Goal: Navigation & Orientation: Find specific page/section

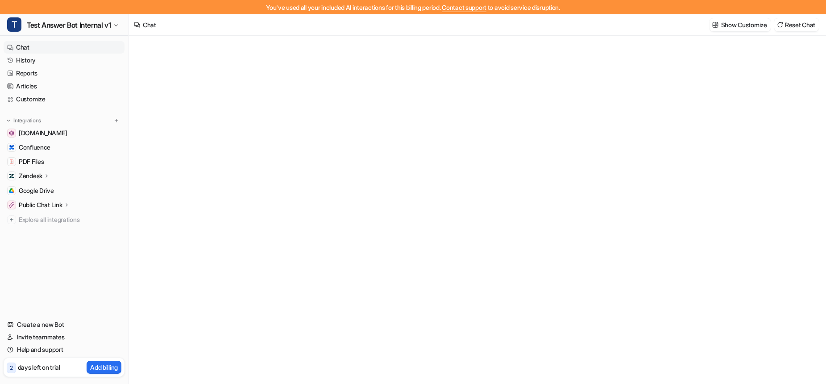
type textarea "**********"
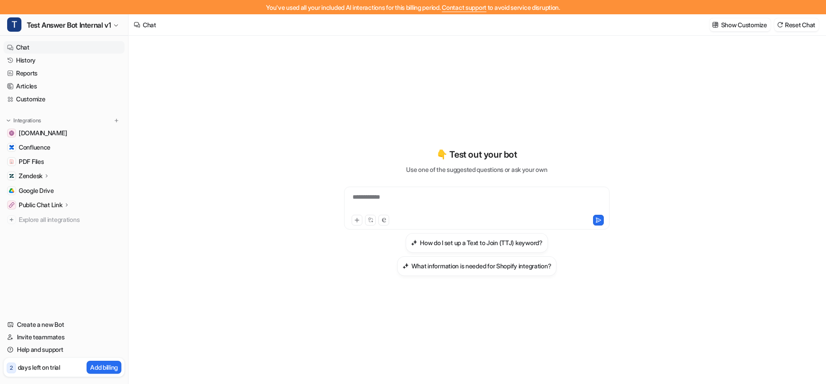
click at [39, 177] on p "Zendesk" at bounding box center [31, 175] width 24 height 9
click at [50, 225] on p "AI Copilot" at bounding box center [39, 227] width 26 height 9
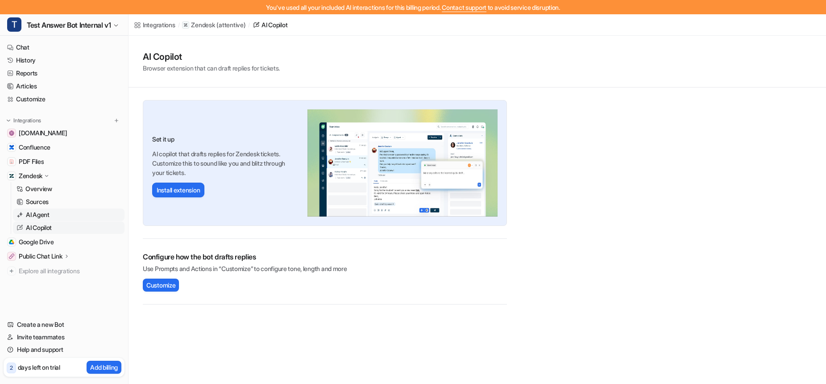
click at [50, 214] on p "AI Agent" at bounding box center [38, 214] width 24 height 9
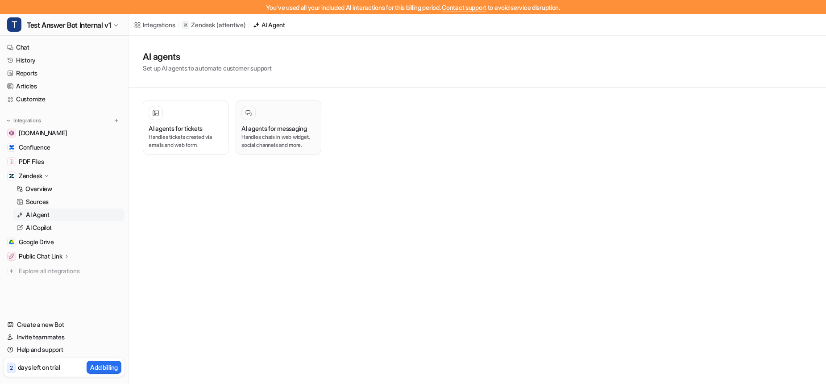
click at [294, 144] on p "Handles chats in web widget, social channels and more." at bounding box center [279, 141] width 74 height 16
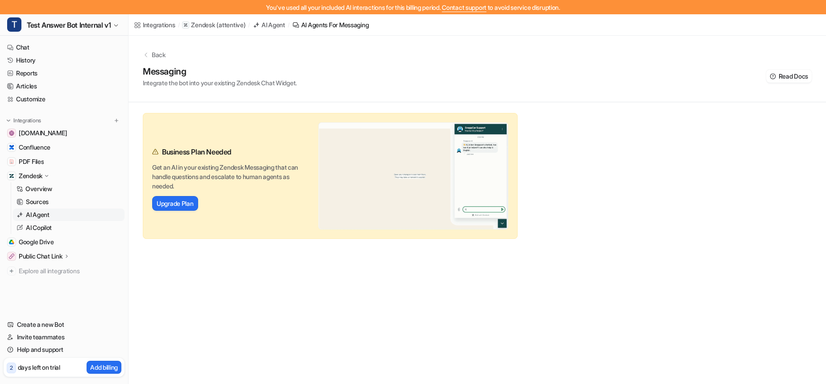
click at [737, 183] on div "Back Messaging Integrate the bot into your existing Zendesk Chat Widget. Read D…" at bounding box center [478, 137] width 698 height 203
click at [38, 73] on link "Reports" at bounding box center [64, 73] width 121 height 12
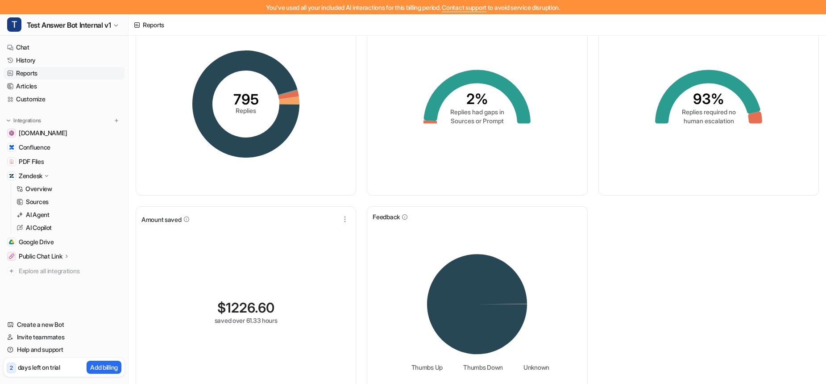
scroll to position [57, 0]
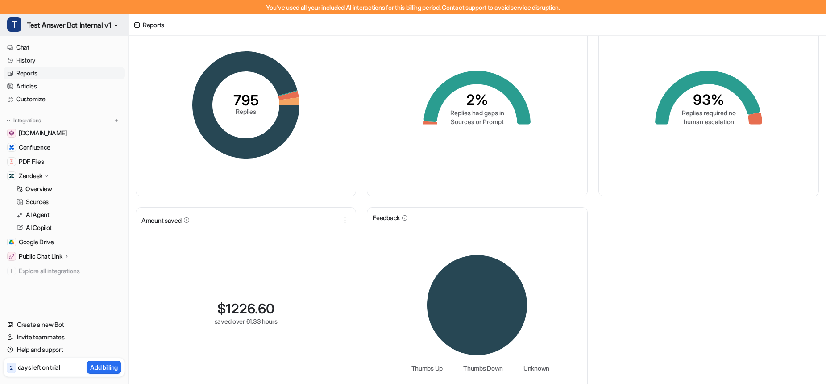
click at [67, 23] on span "Test Answer Bot Internal v1" at bounding box center [69, 25] width 84 height 12
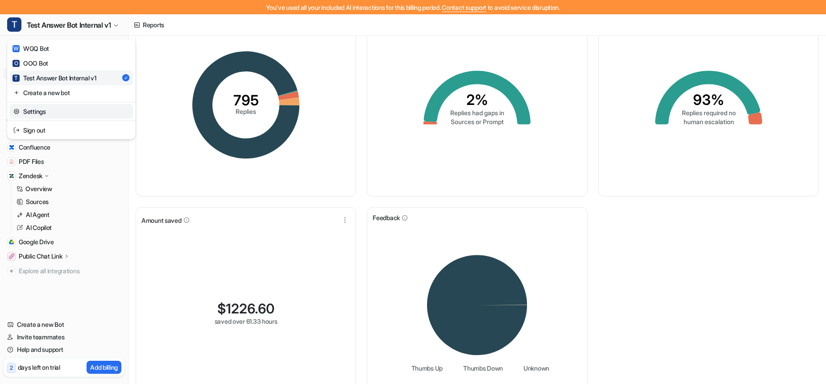
click at [54, 110] on link "Settings" at bounding box center [71, 111] width 123 height 15
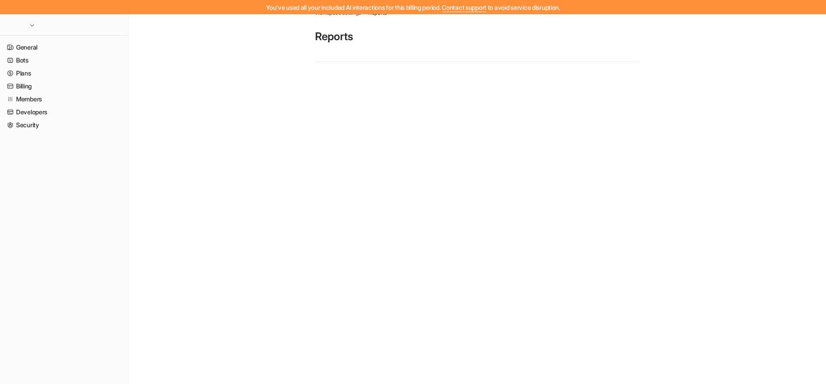
scroll to position [14, 0]
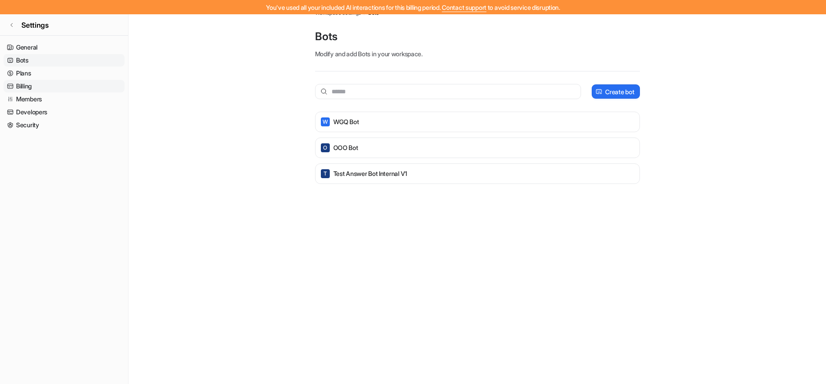
click at [42, 87] on link "Billing" at bounding box center [64, 86] width 121 height 12
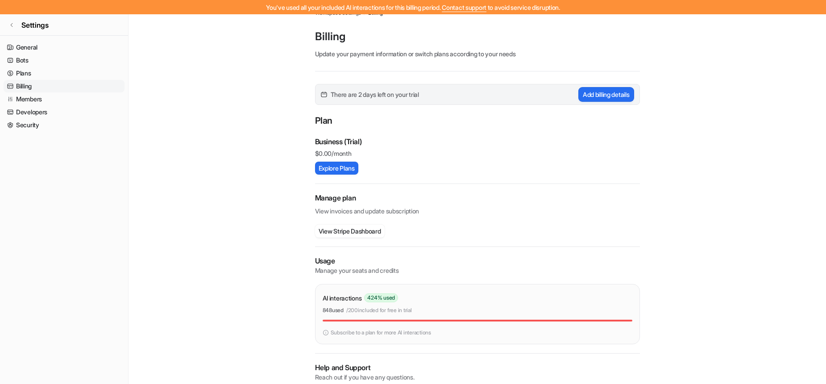
scroll to position [50, 0]
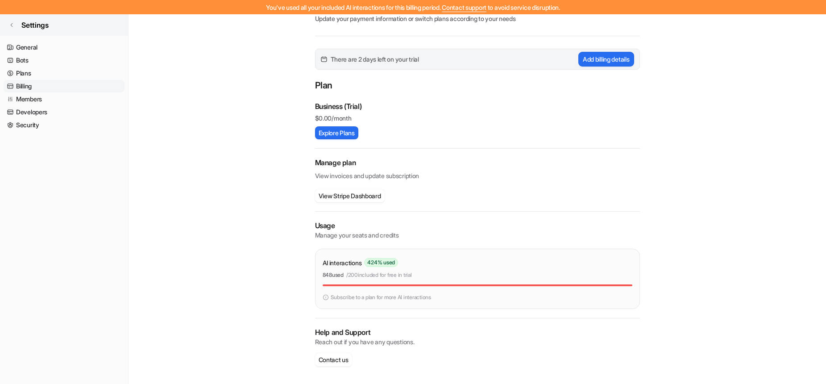
click at [9, 23] on icon at bounding box center [11, 24] width 5 height 5
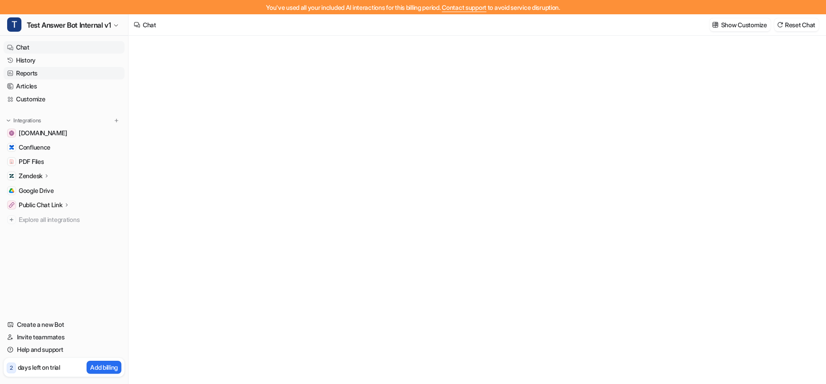
click at [46, 70] on link "Reports" at bounding box center [64, 73] width 121 height 12
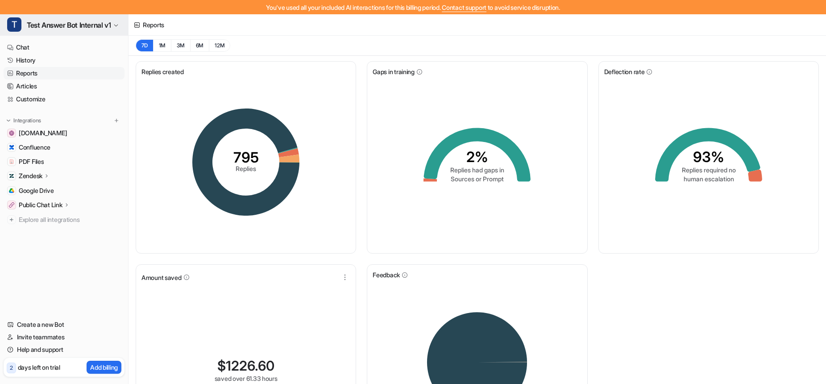
click at [83, 25] on span "Test Answer Bot Internal v1" at bounding box center [69, 25] width 84 height 12
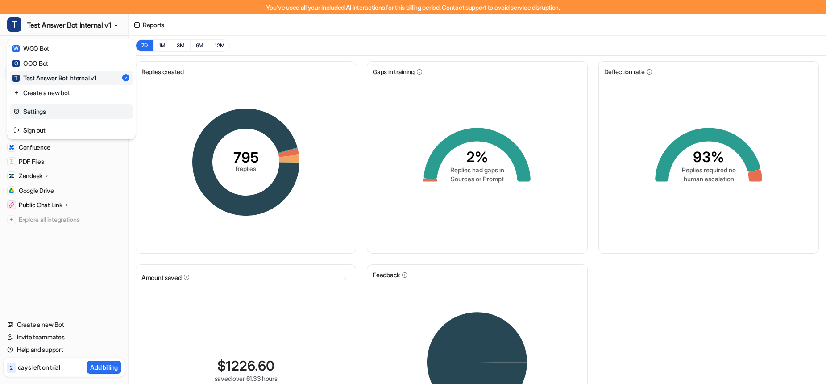
click at [90, 111] on link "Settings" at bounding box center [71, 111] width 123 height 15
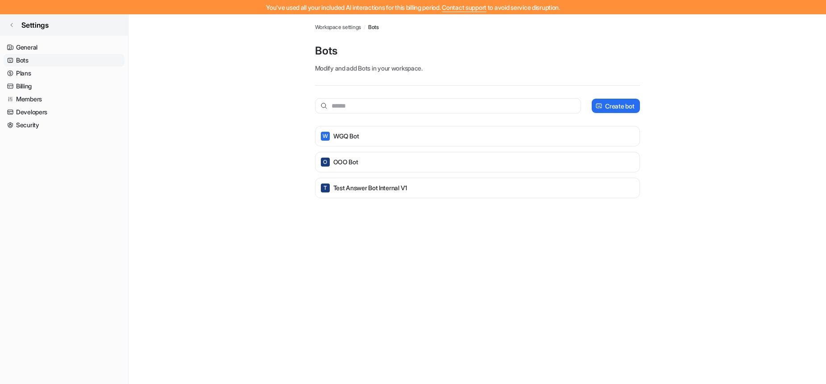
click at [15, 28] on link "Settings" at bounding box center [64, 24] width 128 height 21
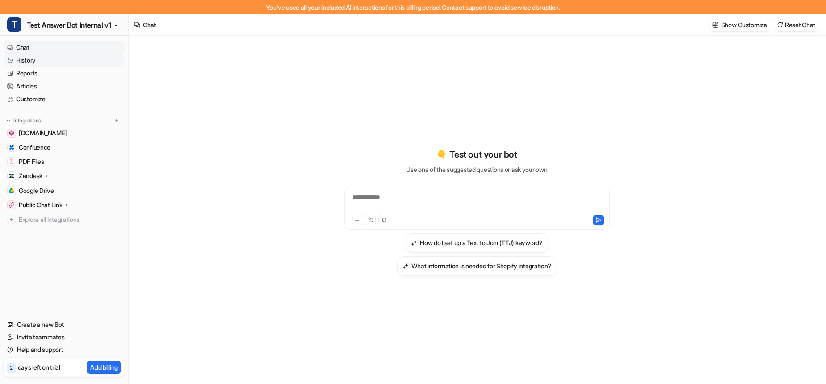
click at [39, 63] on link "History" at bounding box center [64, 60] width 121 height 12
